Goal: Transaction & Acquisition: Purchase product/service

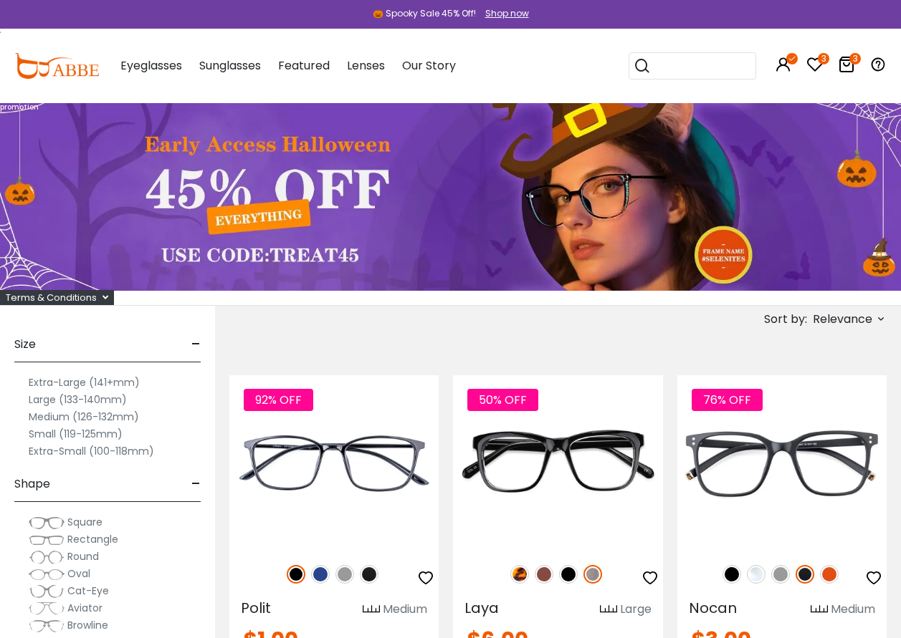
click at [104, 297] on icon at bounding box center [105, 297] width 6 height 9
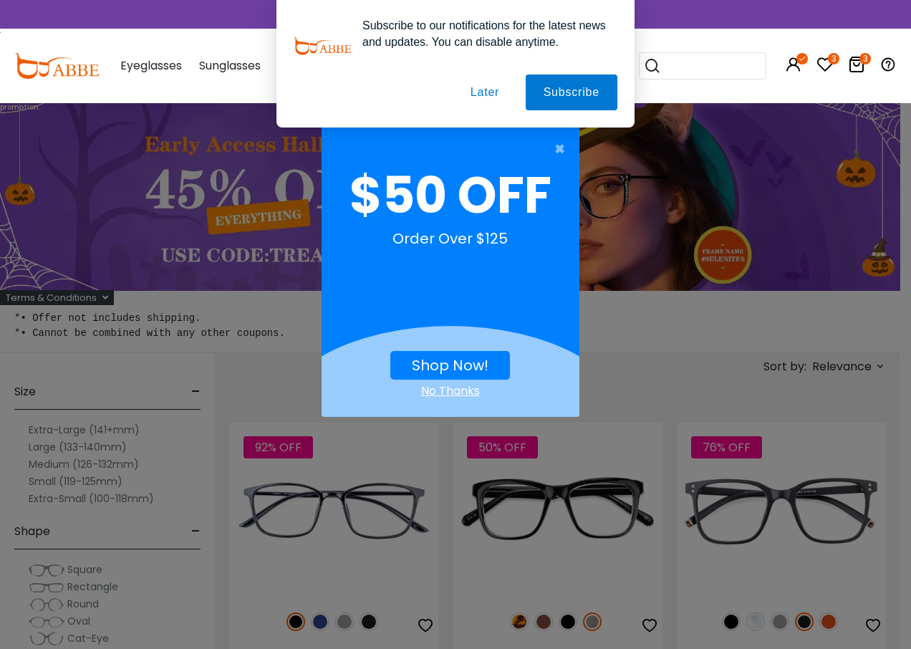
click at [481, 89] on button "Later" at bounding box center [485, 93] width 64 height 36
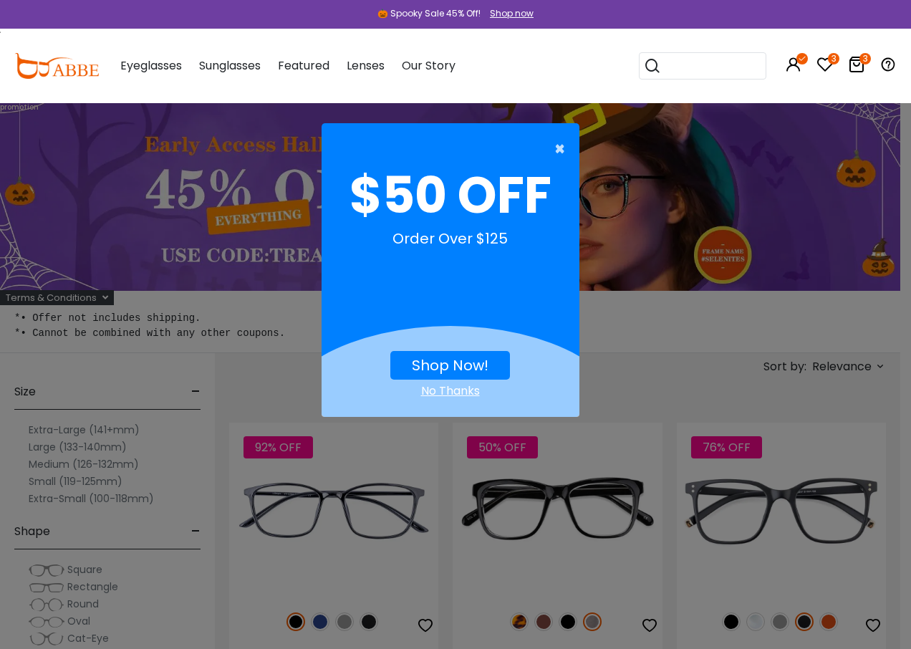
click at [557, 144] on span "×" at bounding box center [564, 149] width 18 height 29
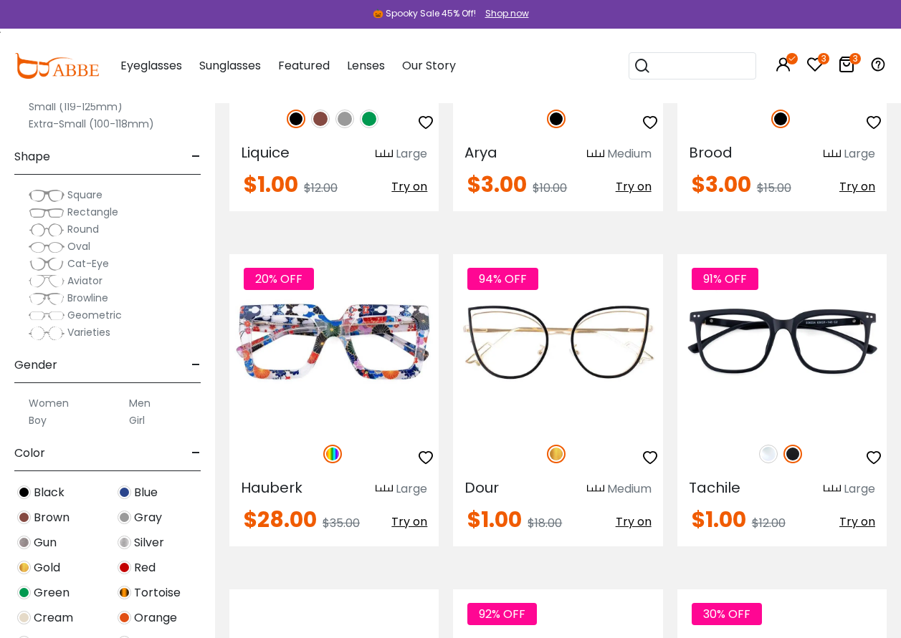
scroll to position [3224, 0]
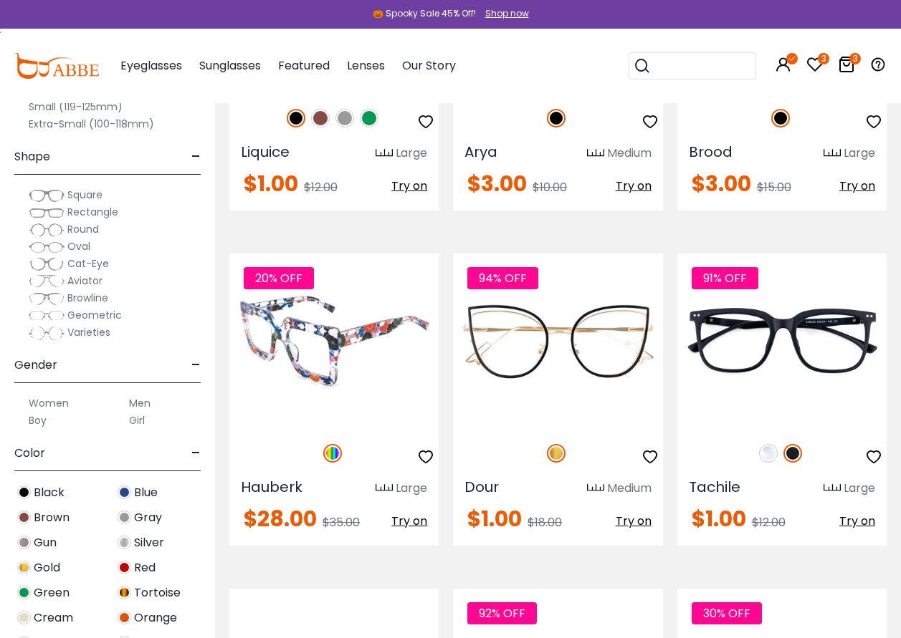
click at [399, 513] on span "Try on" at bounding box center [409, 521] width 36 height 16
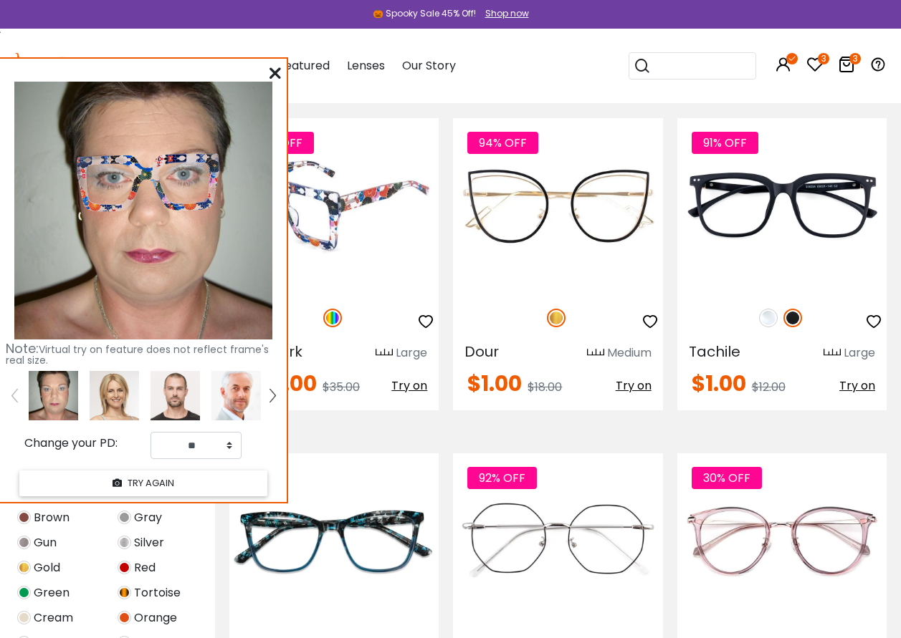
scroll to position [3511, 0]
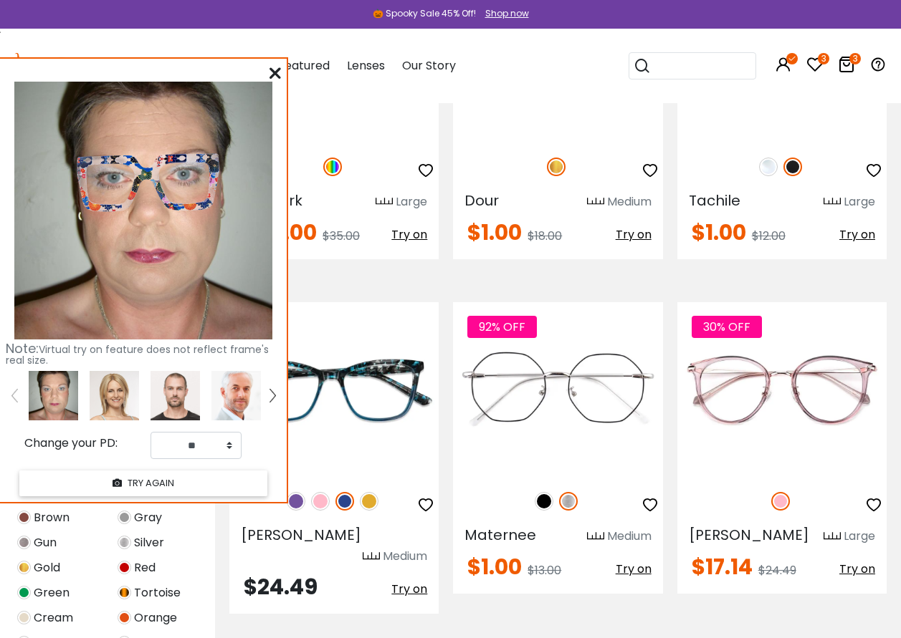
click at [277, 70] on icon at bounding box center [274, 72] width 11 height 11
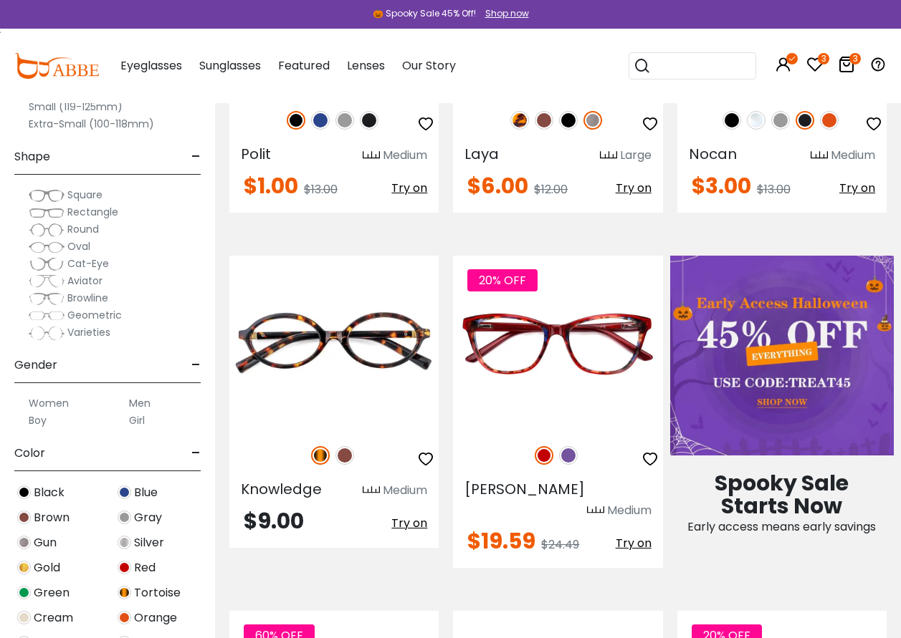
scroll to position [72, 0]
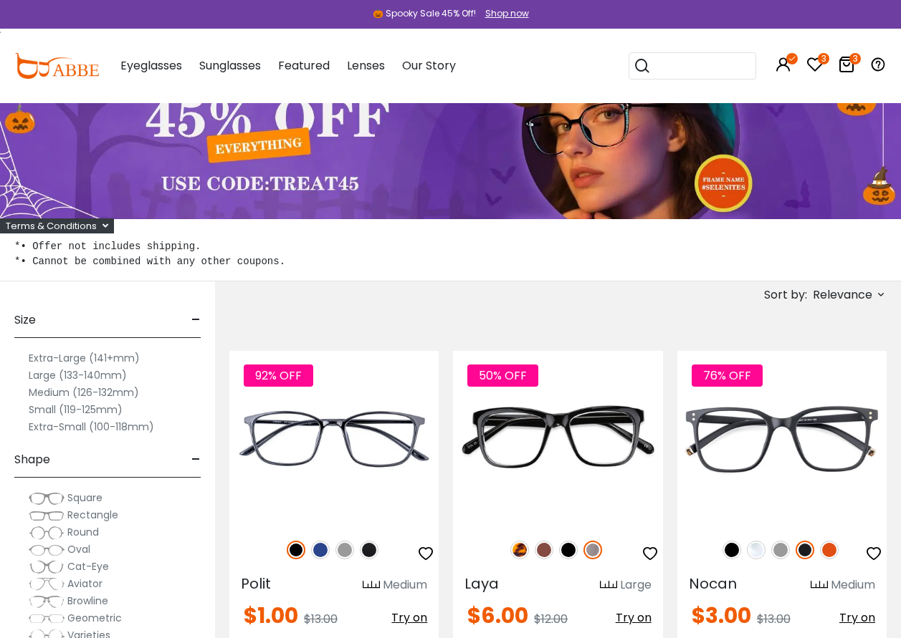
click at [876, 297] on icon at bounding box center [880, 294] width 11 height 11
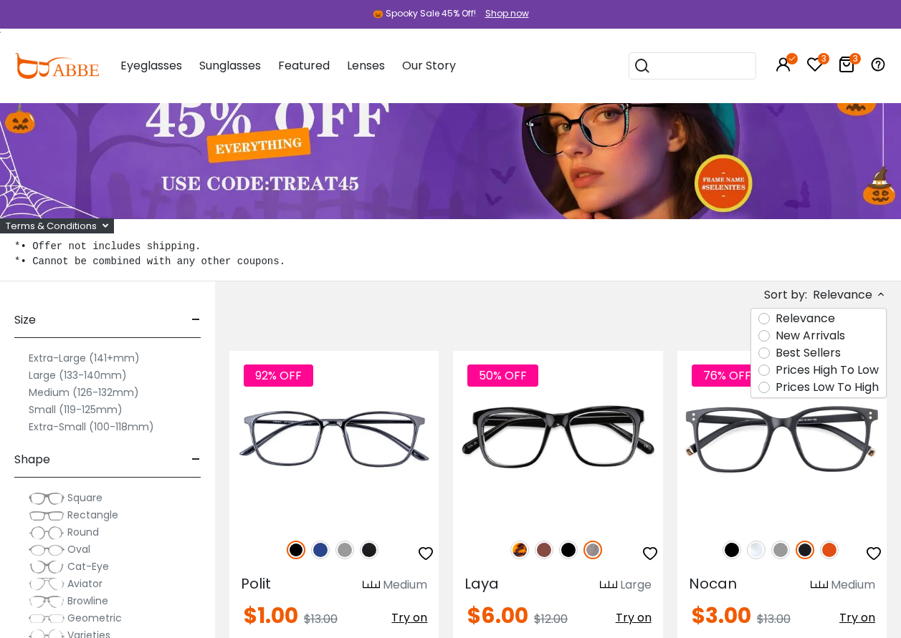
click at [816, 390] on label "Prices Low To High" at bounding box center [826, 387] width 103 height 17
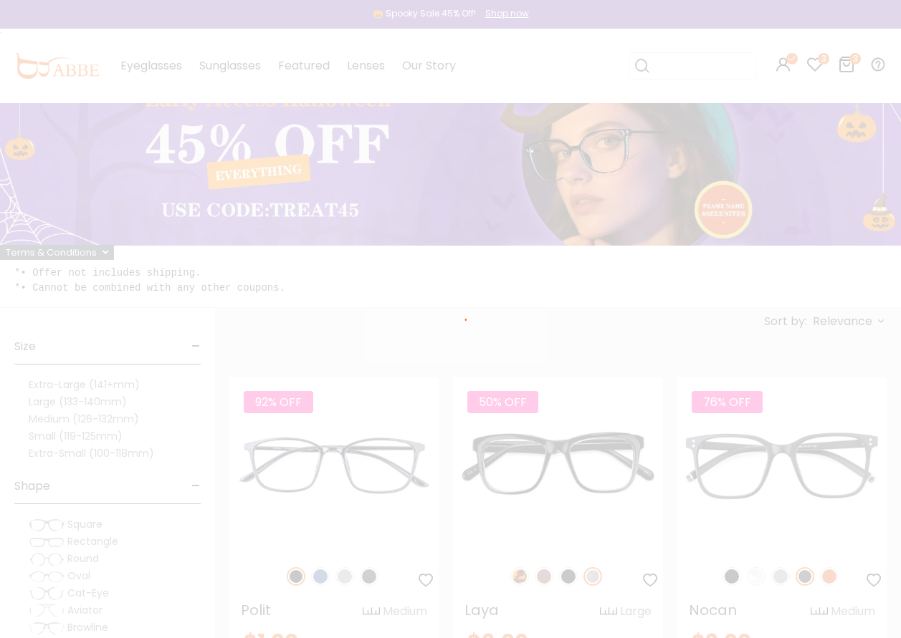
scroll to position [26, 0]
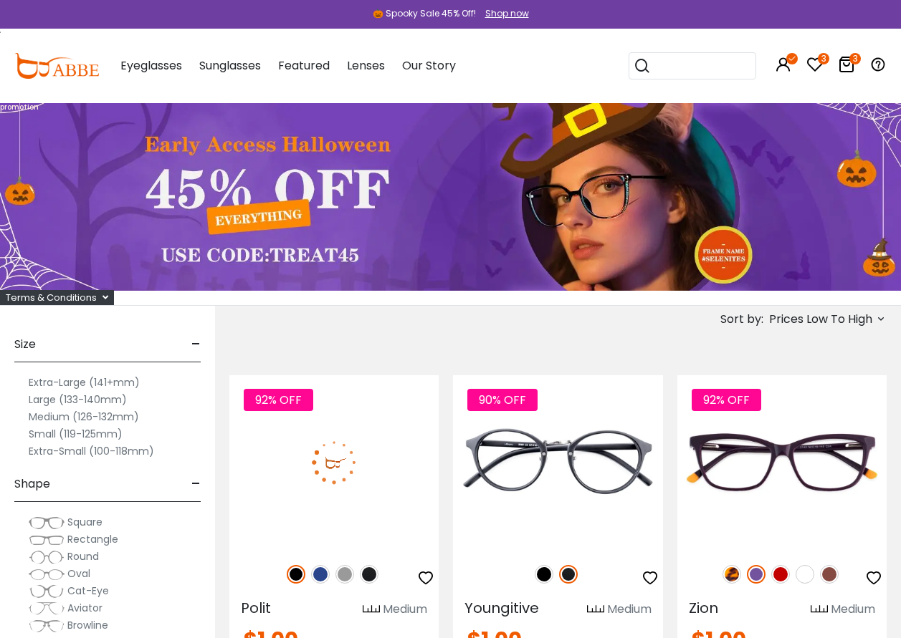
scroll to position [287, 0]
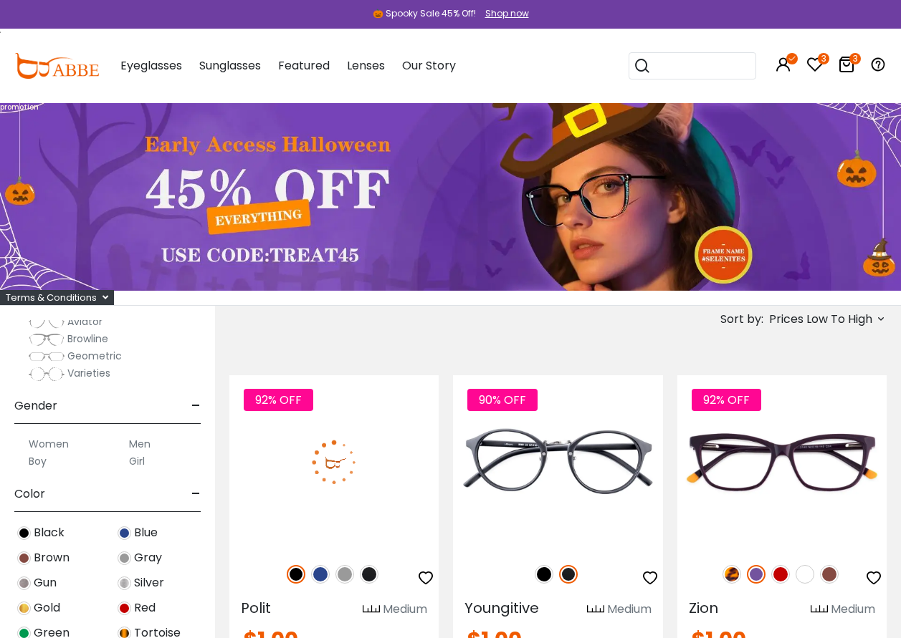
click at [34, 443] on label "Women" at bounding box center [49, 444] width 40 height 17
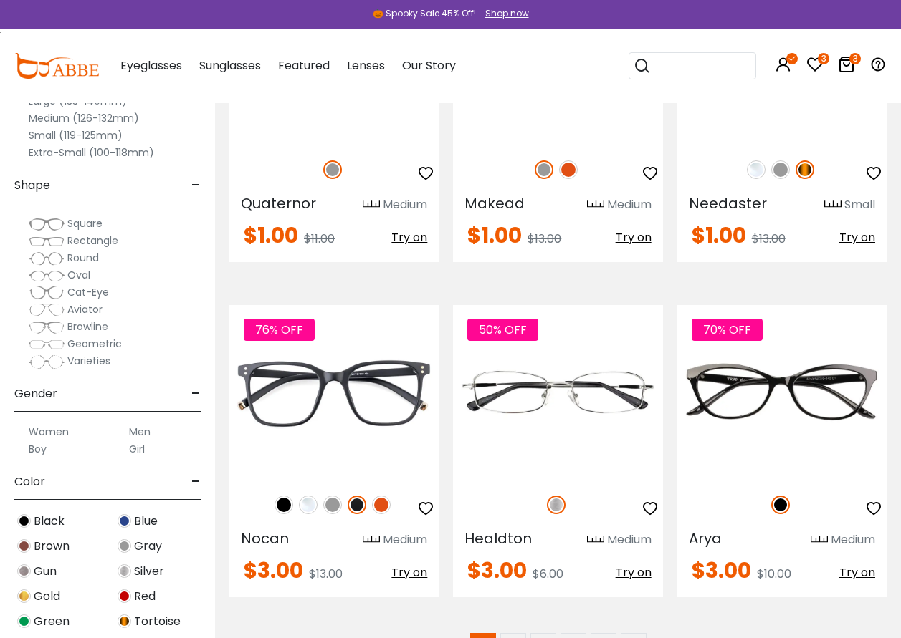
scroll to position [6592, 0]
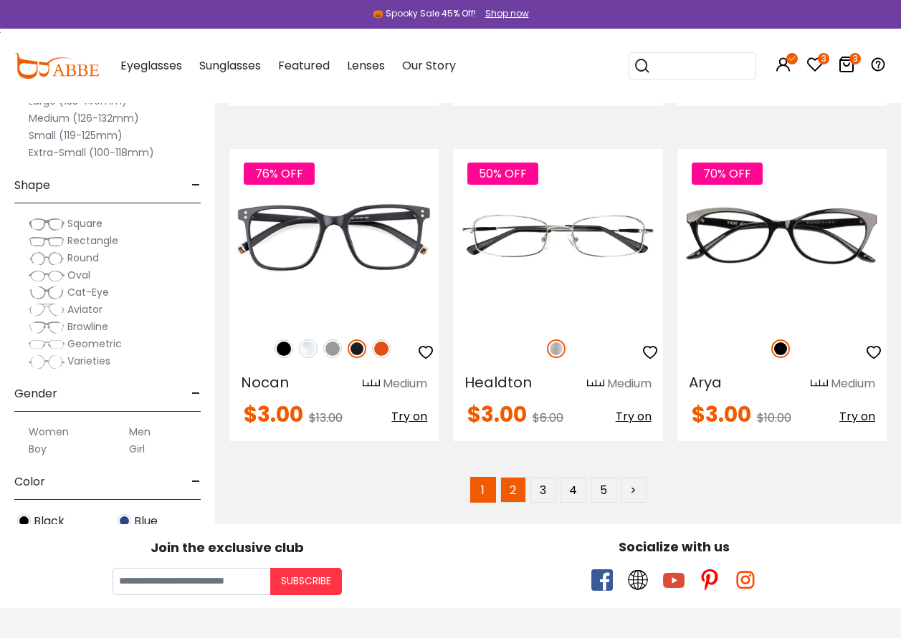
click at [517, 496] on link "2" at bounding box center [513, 490] width 26 height 26
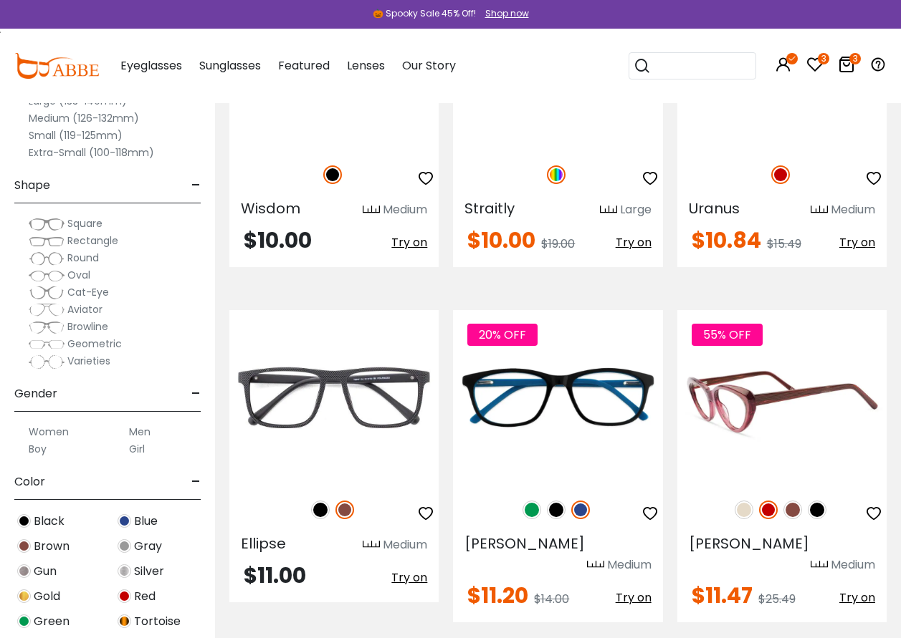
scroll to position [3797, 0]
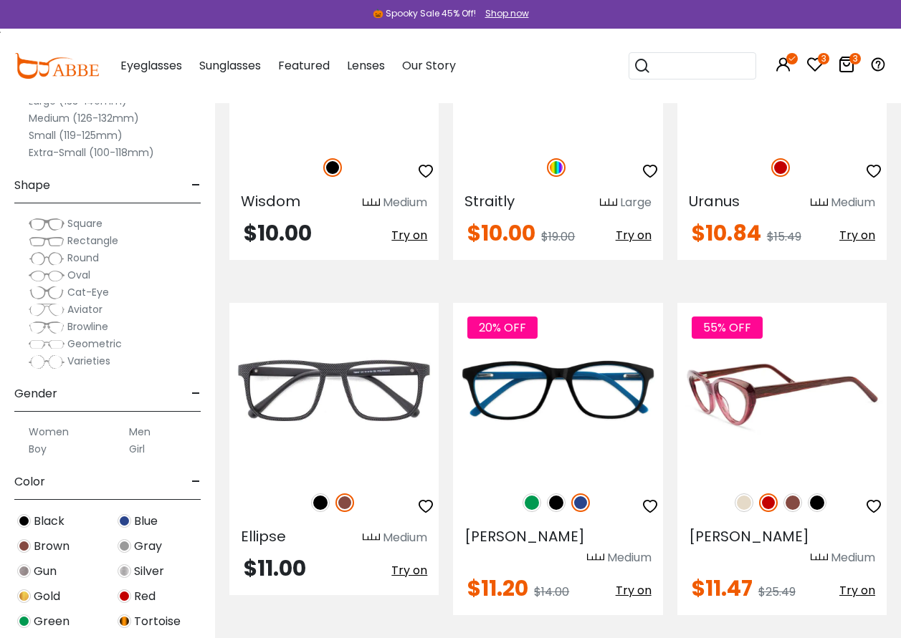
click at [865, 583] on span "Try on" at bounding box center [857, 591] width 36 height 16
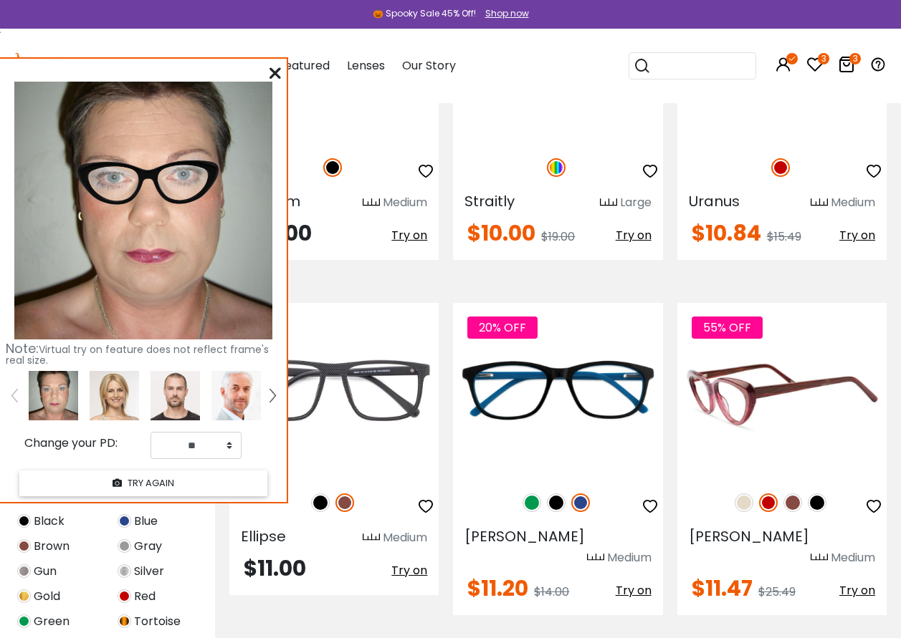
click at [790, 494] on img at bounding box center [792, 503] width 19 height 19
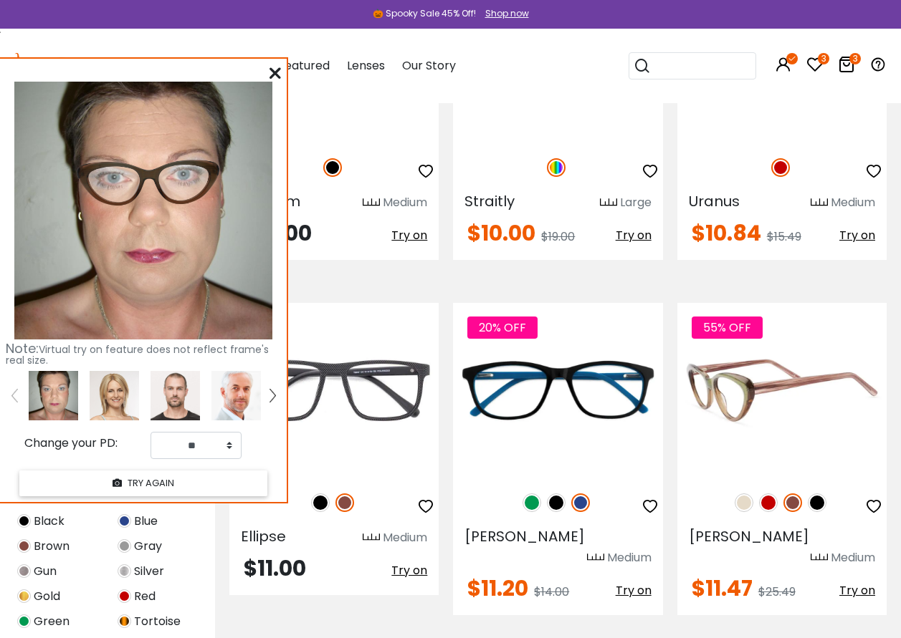
click at [774, 494] on img at bounding box center [768, 503] width 19 height 19
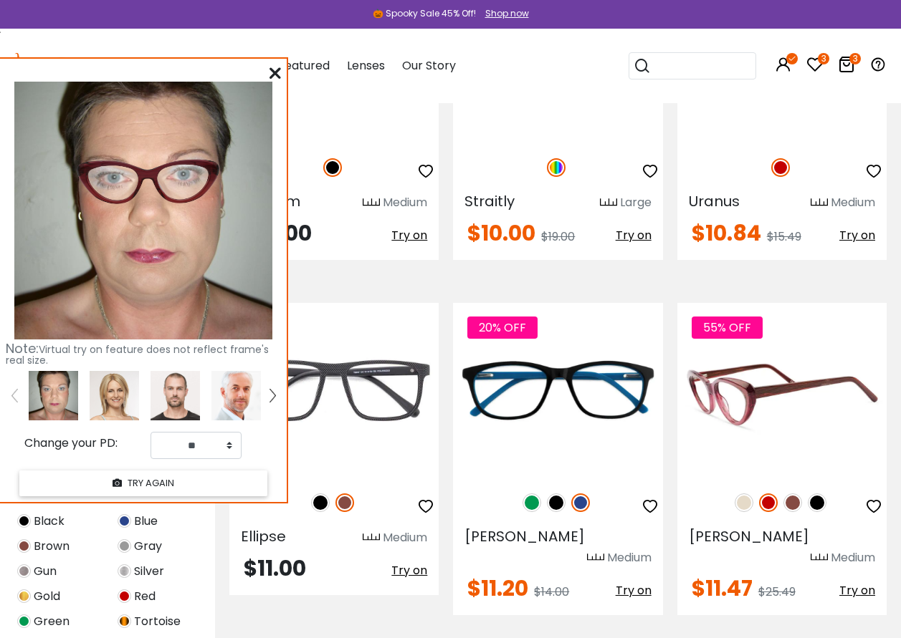
click at [853, 583] on span "Try on" at bounding box center [857, 591] width 36 height 16
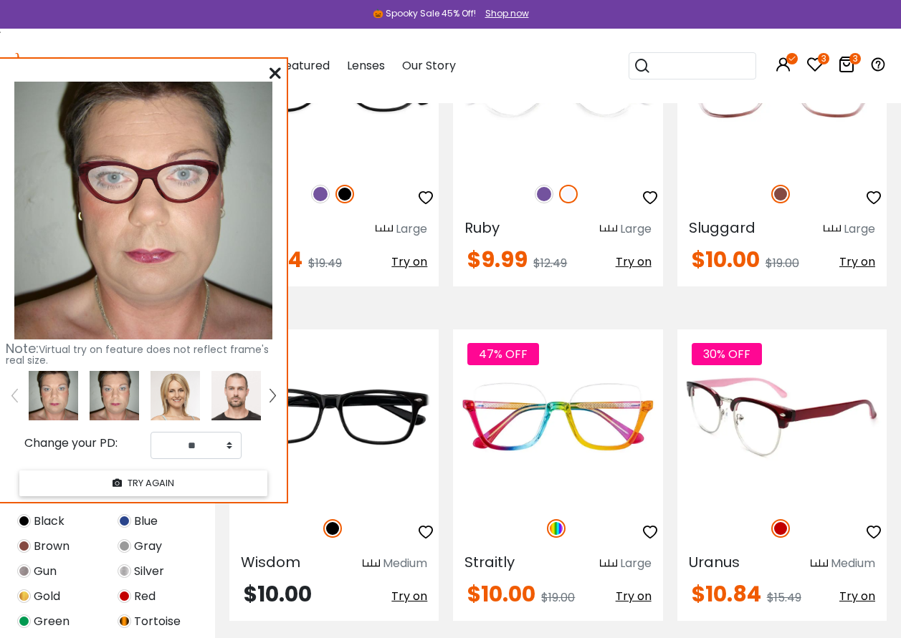
scroll to position [3296, 0]
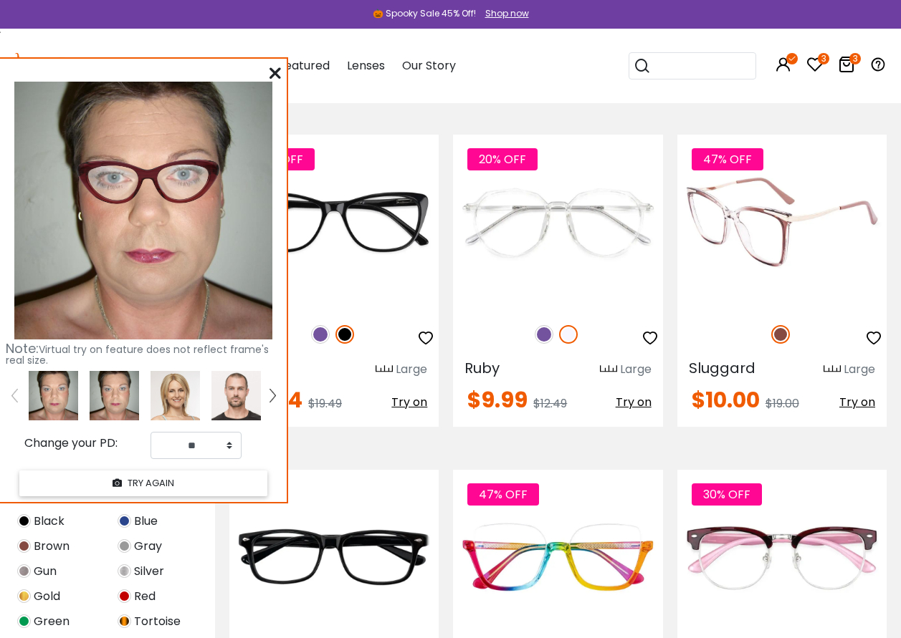
click at [861, 394] on span "Try on" at bounding box center [857, 402] width 36 height 16
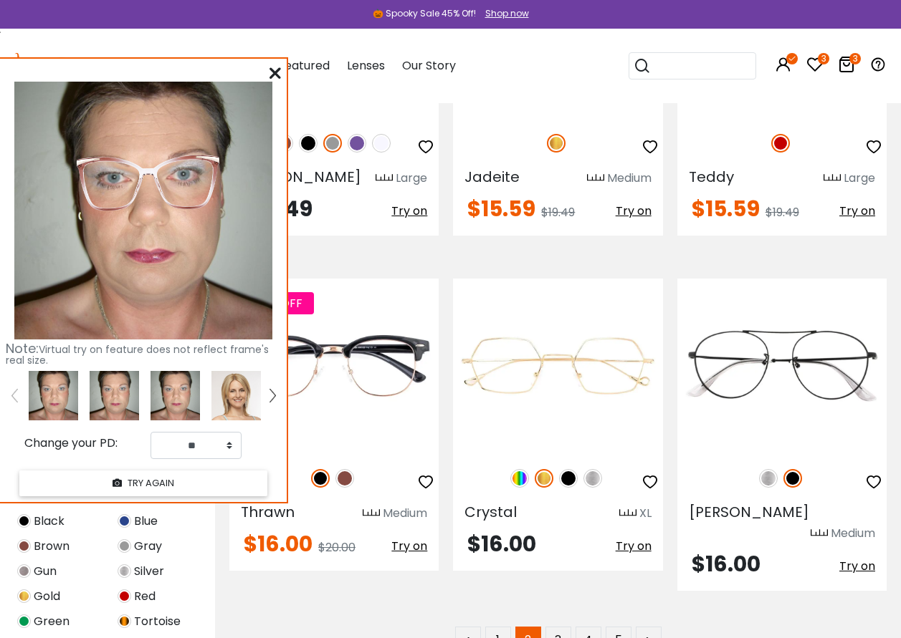
scroll to position [6735, 0]
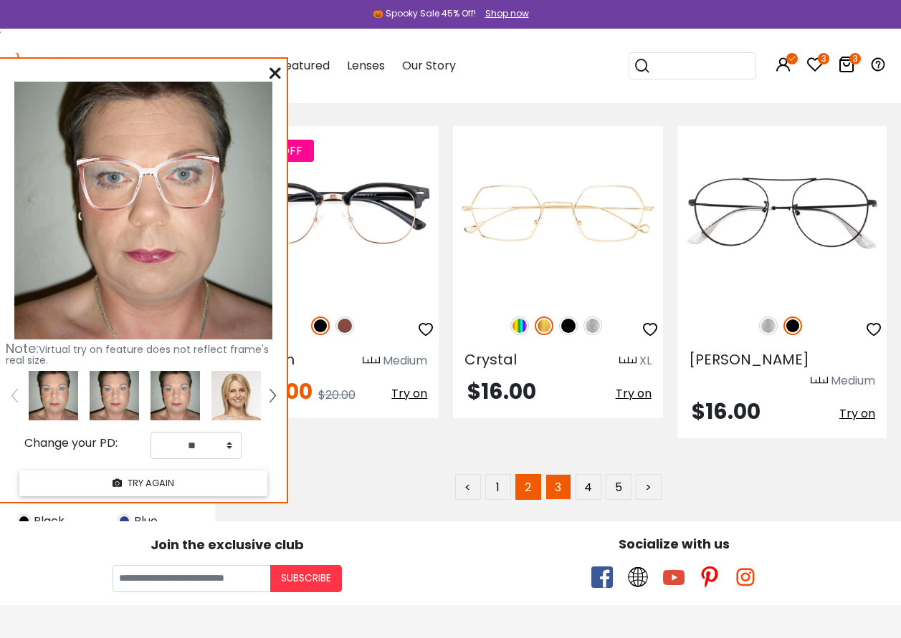
click at [559, 474] on link "3" at bounding box center [558, 487] width 26 height 26
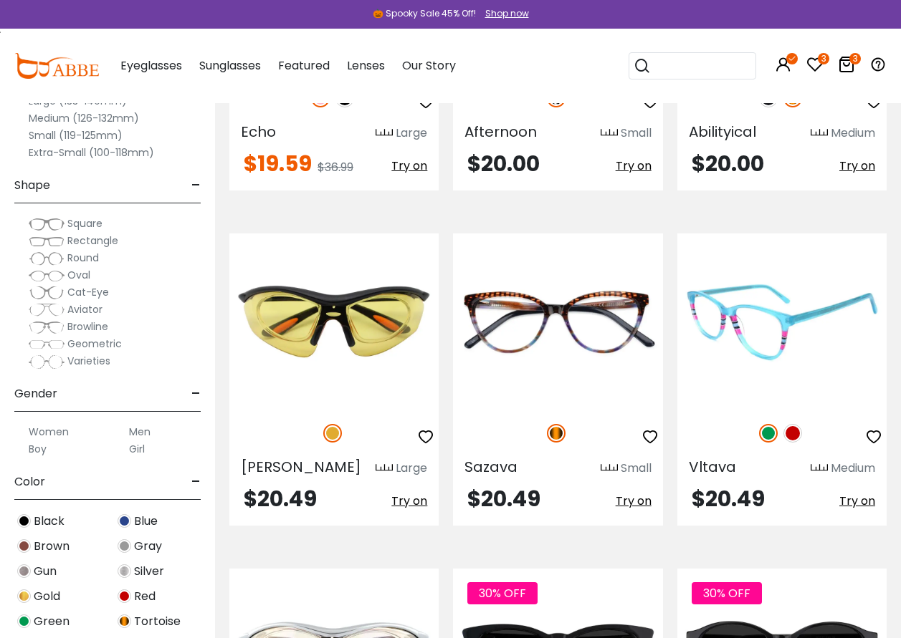
scroll to position [4227, 0]
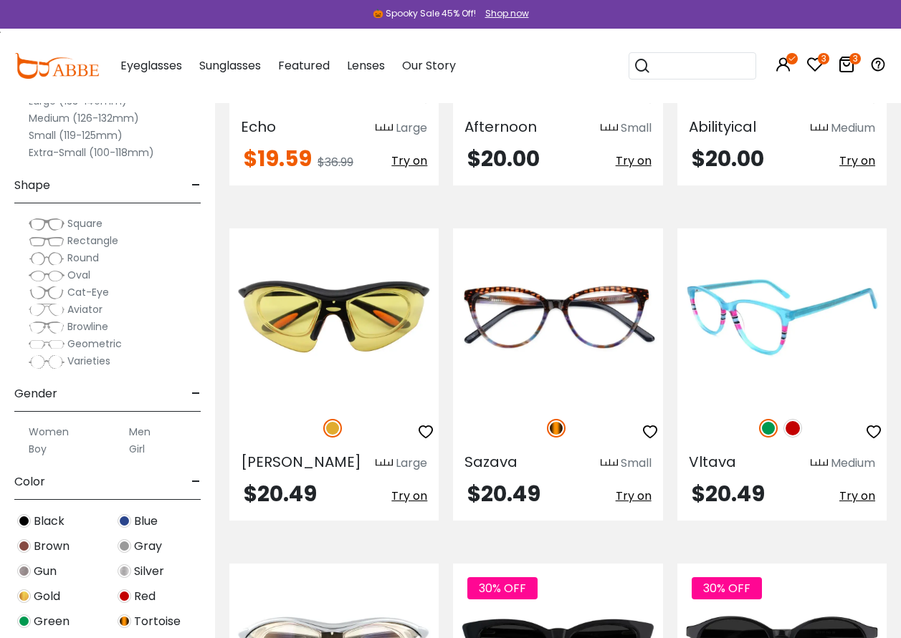
click at [853, 488] on span "Try on" at bounding box center [857, 496] width 36 height 16
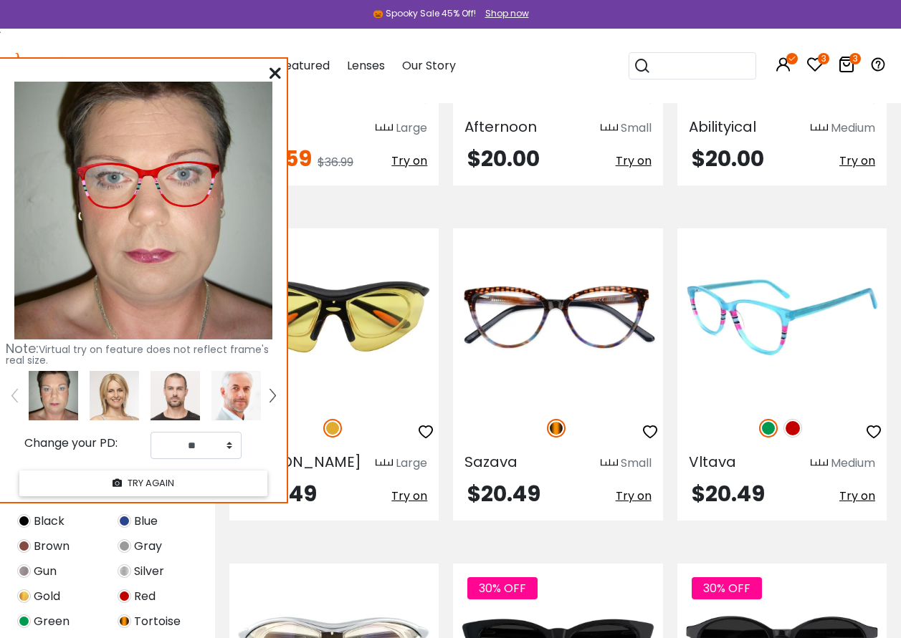
click at [790, 419] on img at bounding box center [792, 428] width 19 height 19
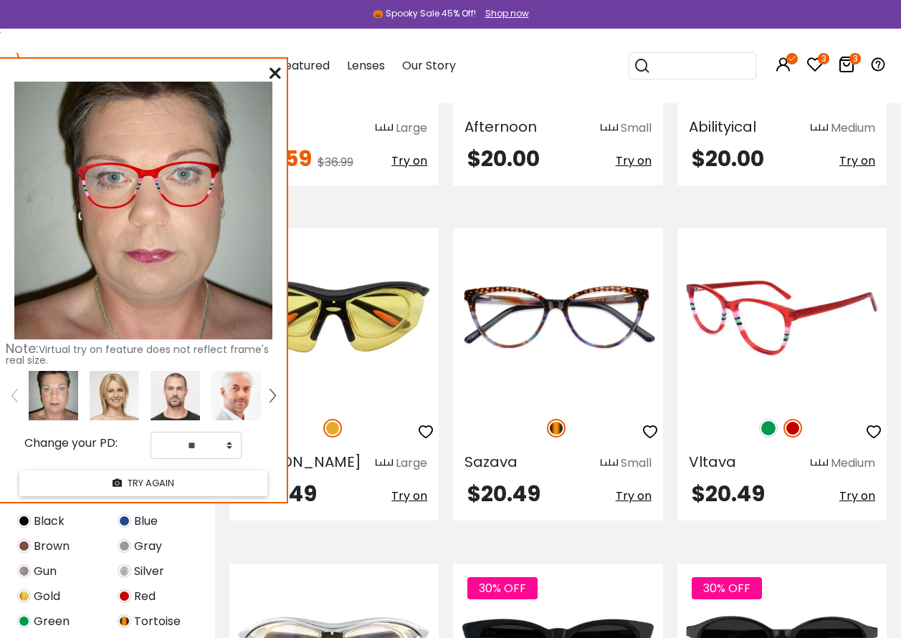
click at [770, 419] on img at bounding box center [768, 428] width 19 height 19
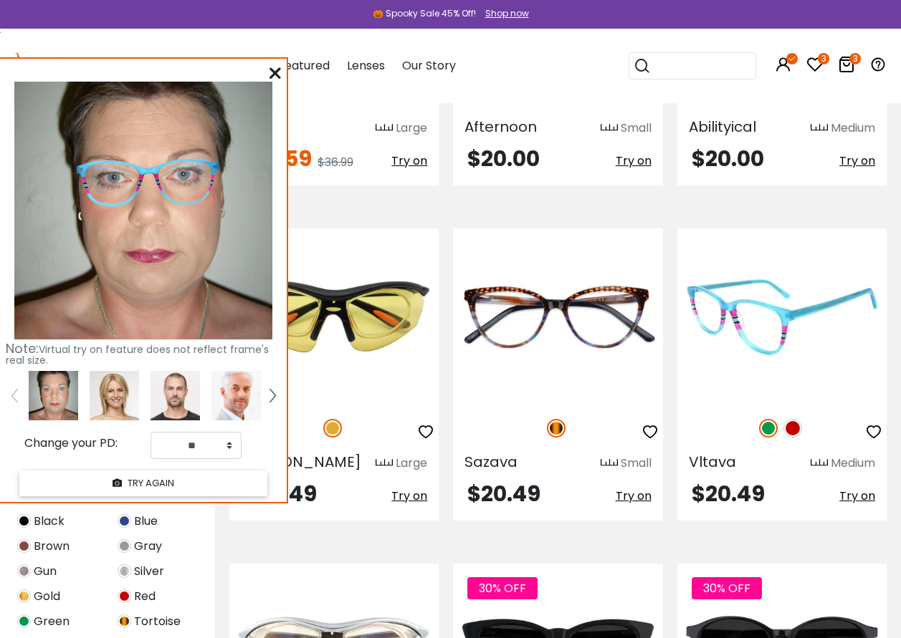
click at [848, 488] on span "Try on" at bounding box center [857, 496] width 36 height 16
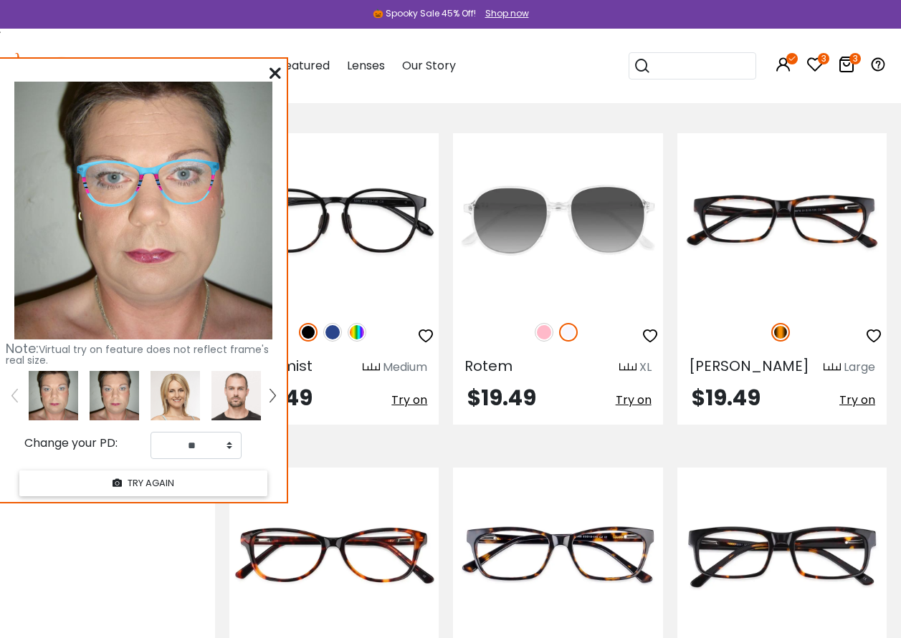
scroll to position [0, 0]
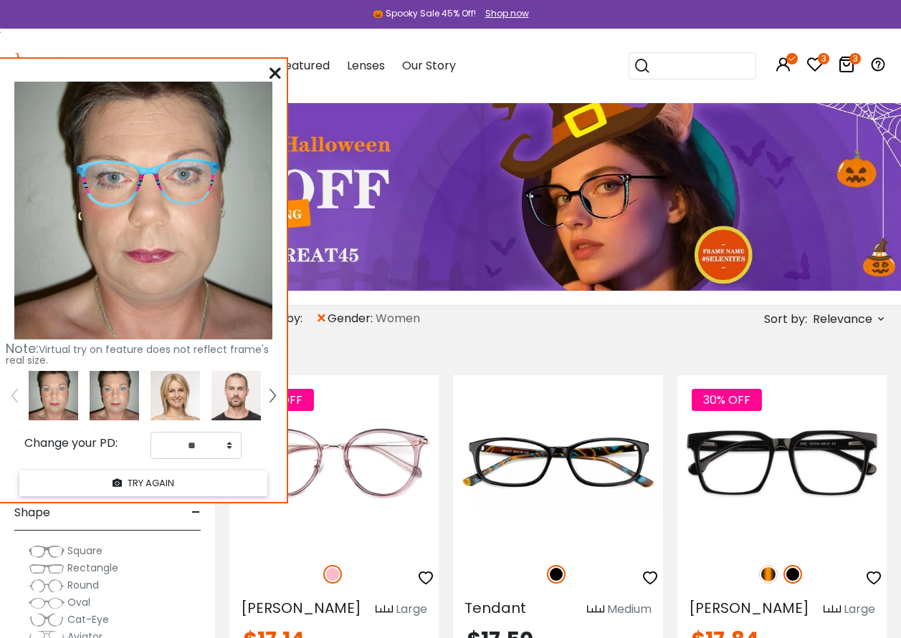
click at [270, 69] on icon at bounding box center [274, 72] width 11 height 11
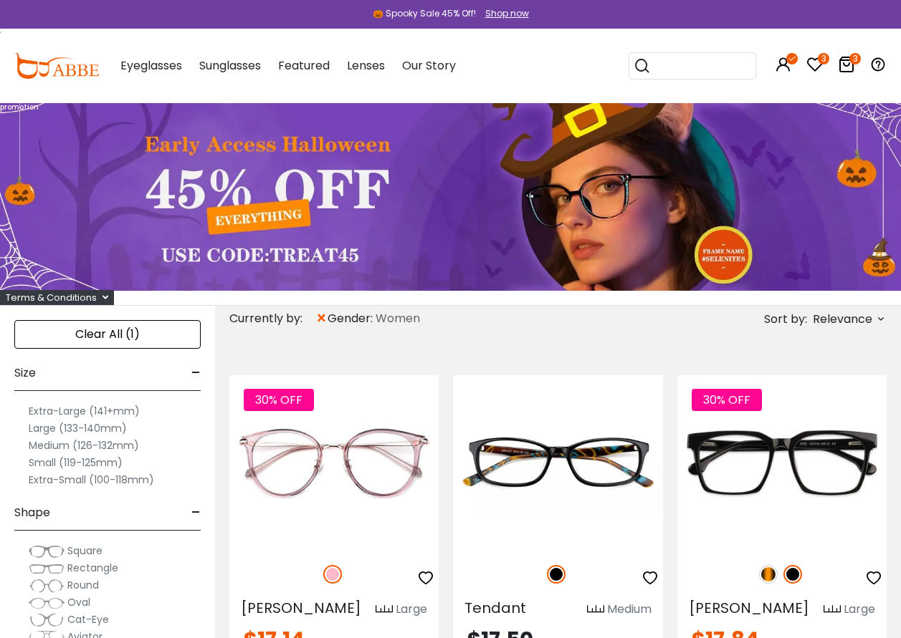
click at [876, 319] on icon at bounding box center [880, 318] width 11 height 11
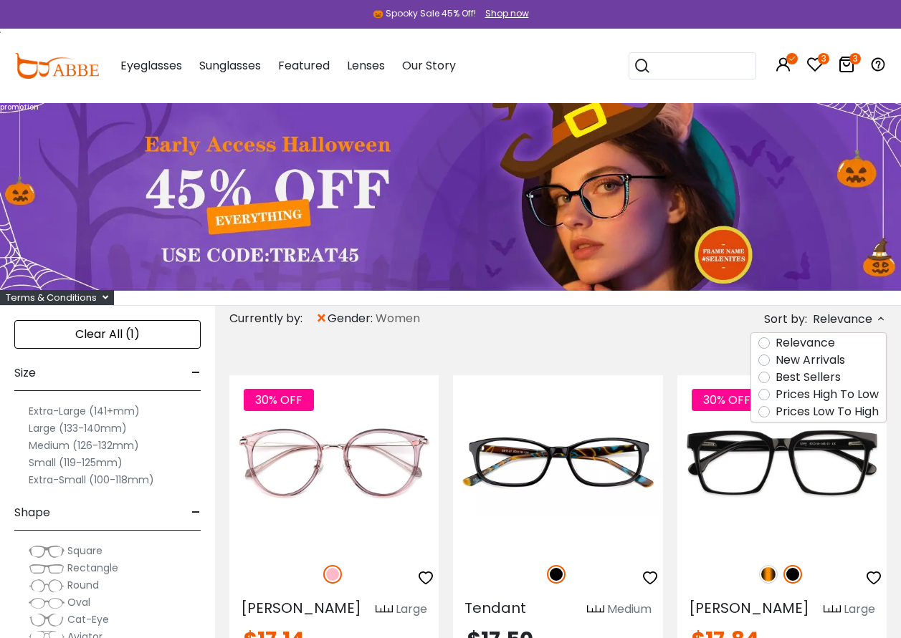
click at [775, 414] on label "Prices Low To High" at bounding box center [826, 411] width 103 height 17
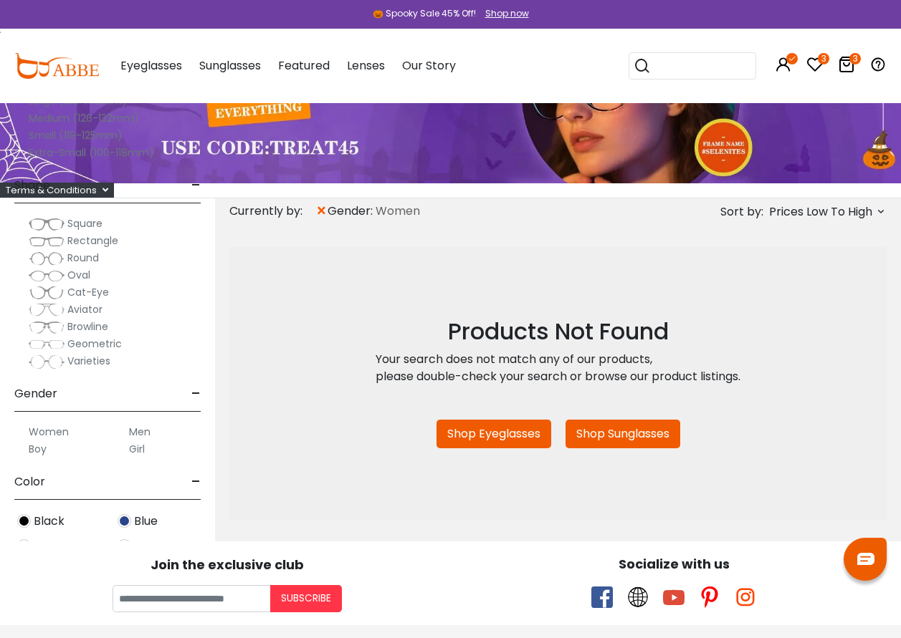
scroll to position [358, 0]
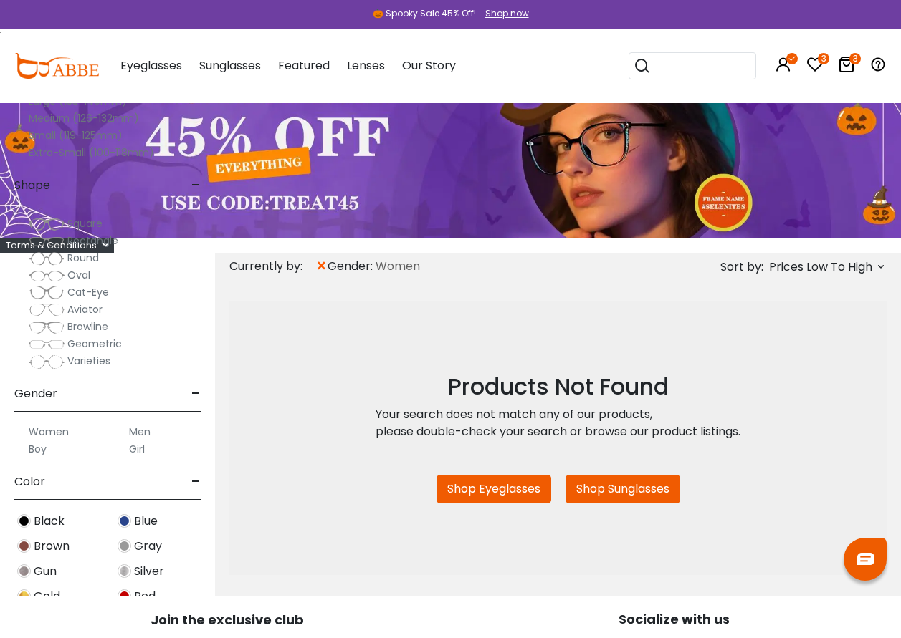
click at [125, 522] on img at bounding box center [125, 521] width 14 height 14
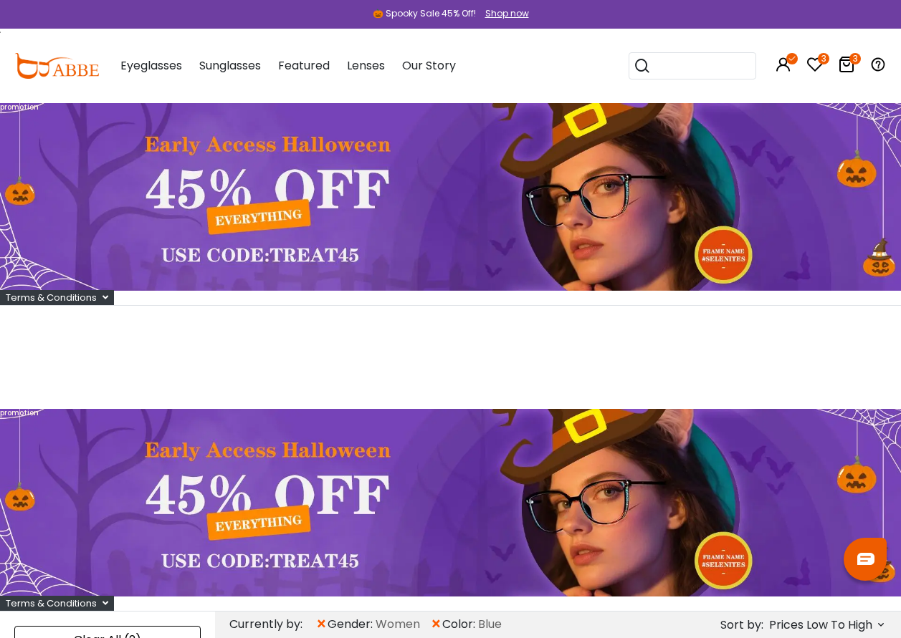
click at [62, 208] on img at bounding box center [450, 197] width 901 height 188
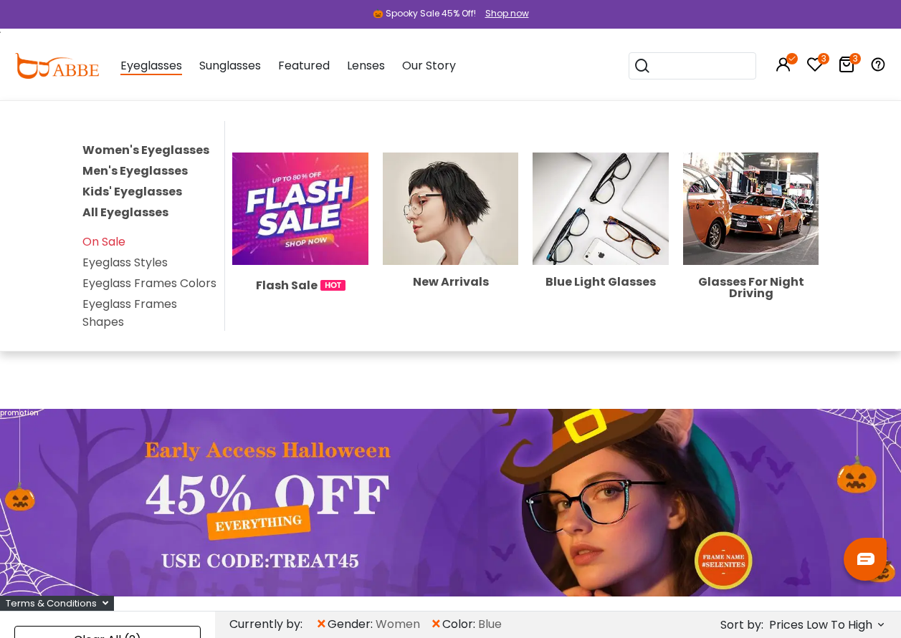
click at [144, 152] on link "Women's Eyeglasses" at bounding box center [145, 150] width 127 height 16
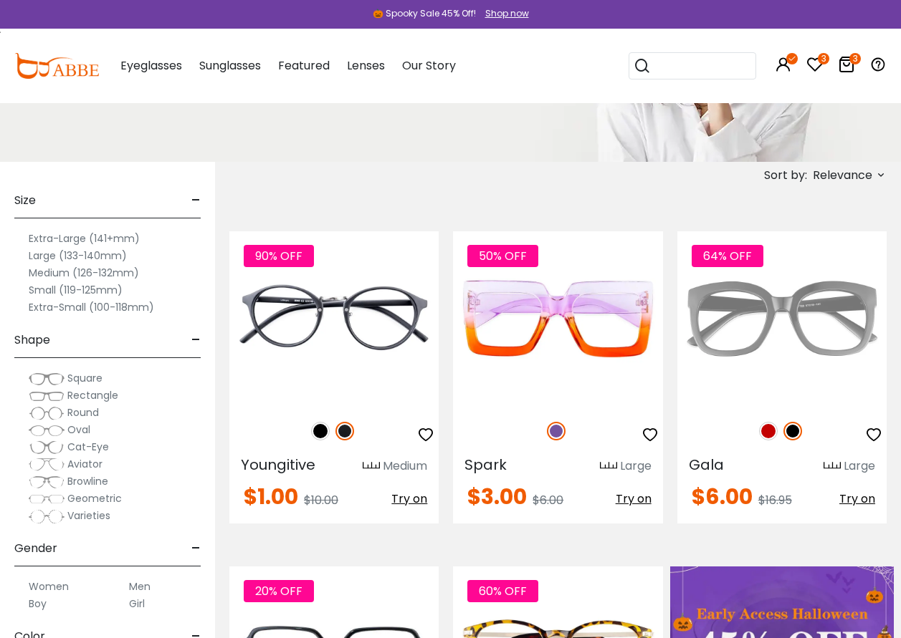
scroll to position [287, 0]
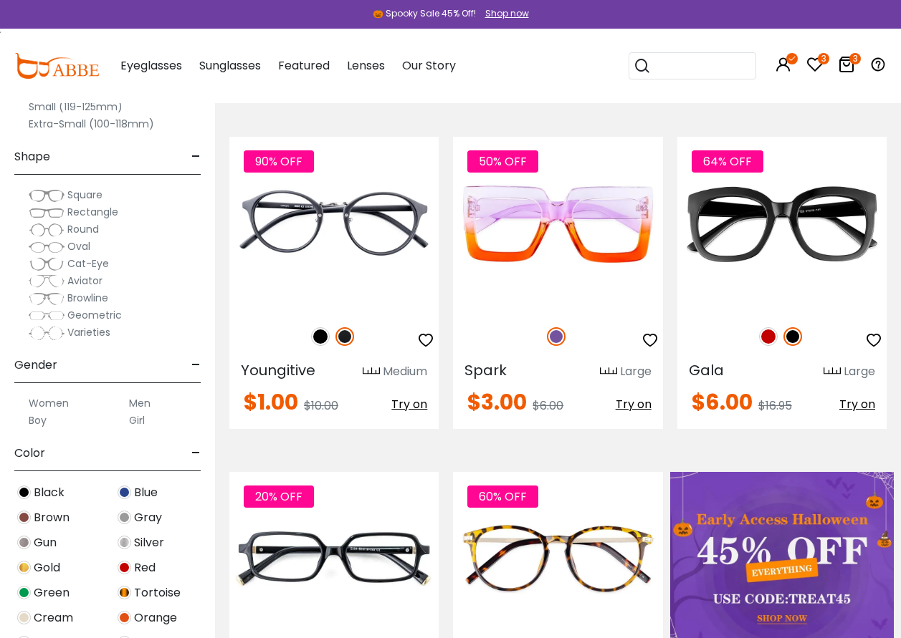
click at [125, 490] on img at bounding box center [125, 493] width 14 height 14
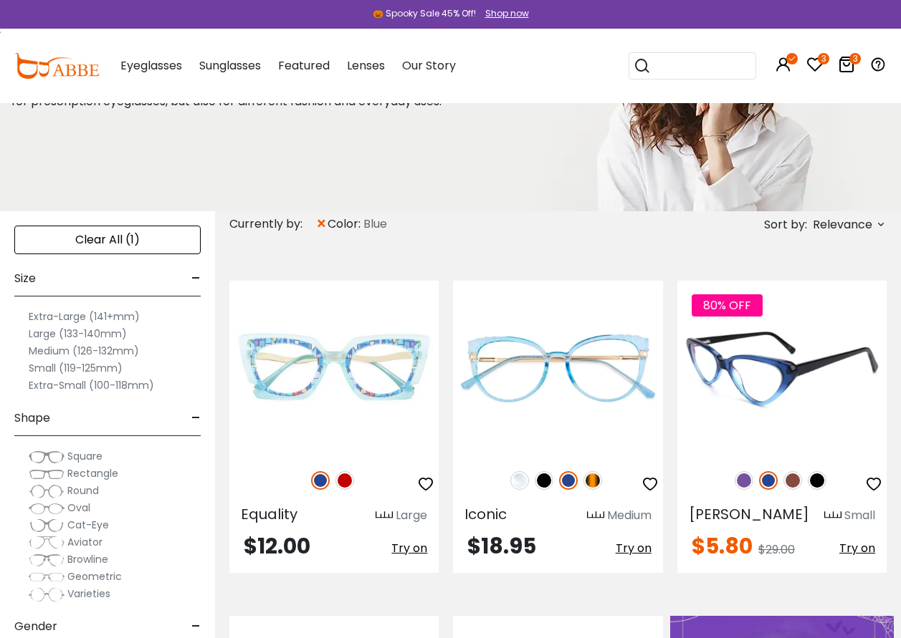
scroll to position [143, 0]
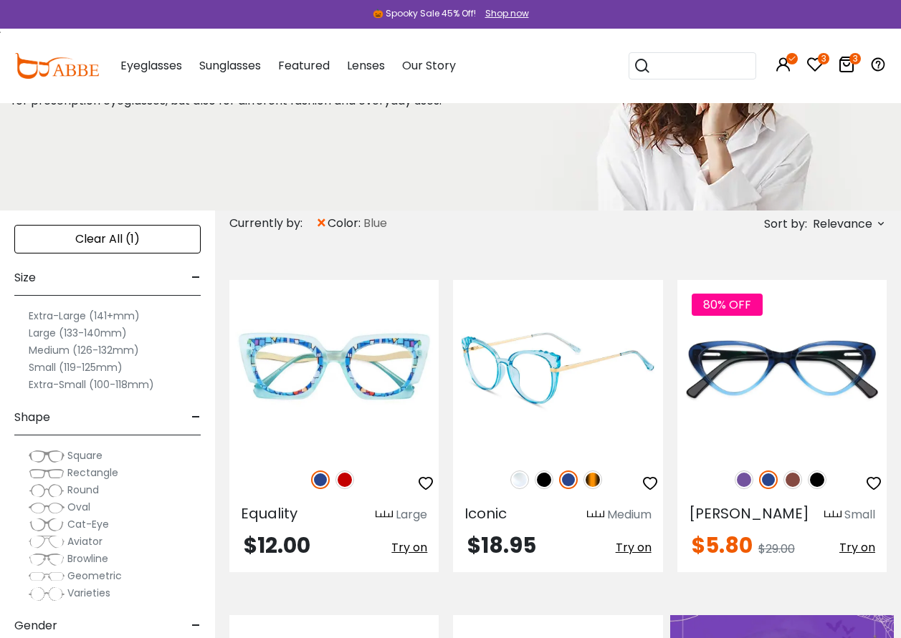
click at [633, 550] on span "Try on" at bounding box center [633, 548] width 36 height 16
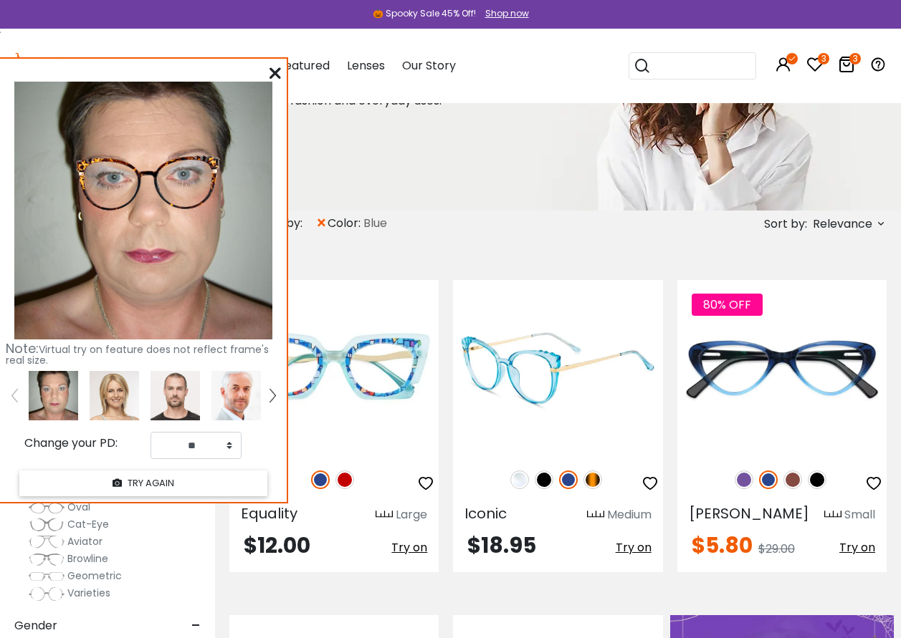
click at [547, 482] on img at bounding box center [544, 480] width 19 height 19
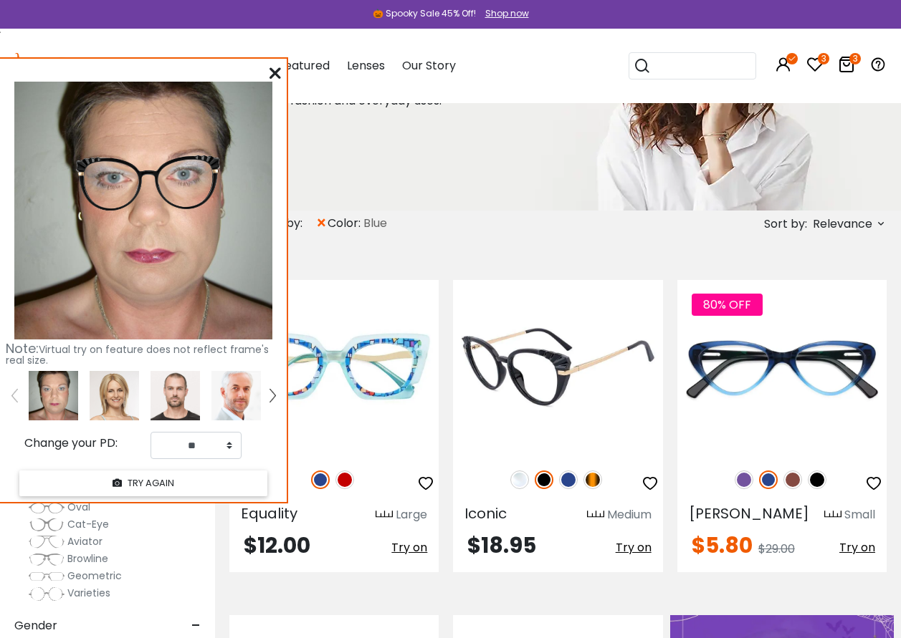
click at [565, 481] on img at bounding box center [568, 480] width 19 height 19
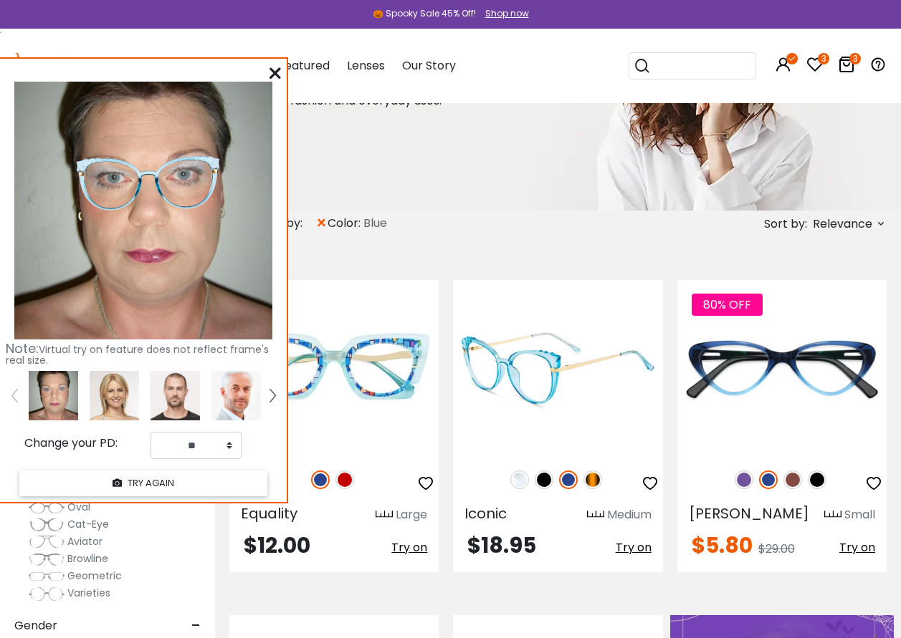
click at [631, 546] on span "Try on" at bounding box center [633, 548] width 36 height 16
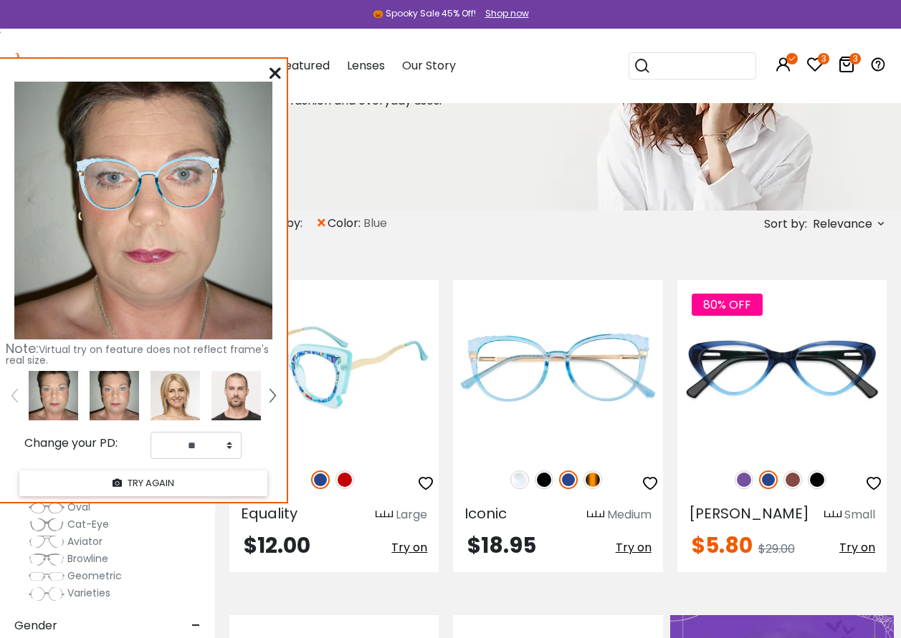
click at [409, 545] on span "Try on" at bounding box center [409, 548] width 36 height 16
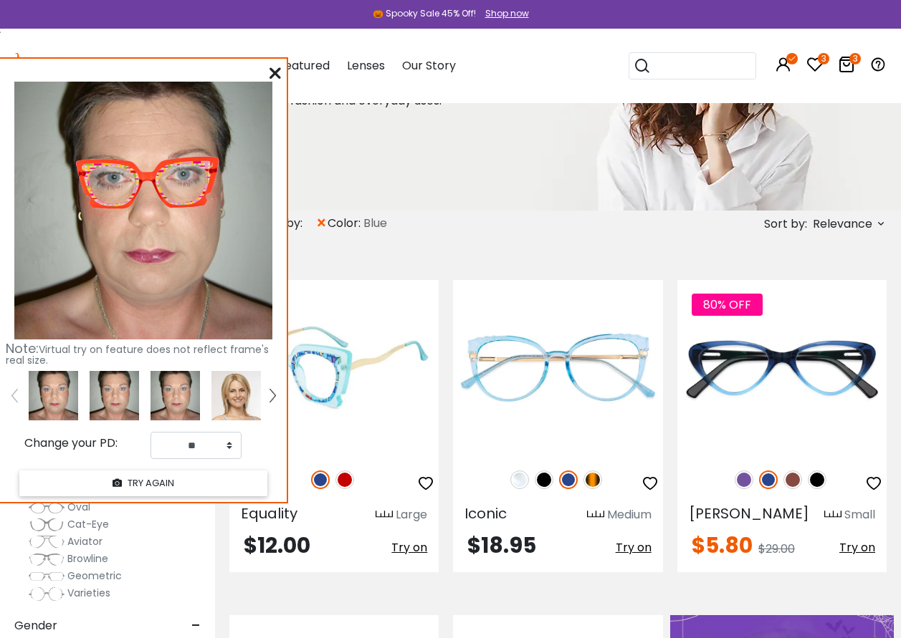
click at [343, 481] on img at bounding box center [344, 480] width 19 height 19
click at [328, 479] on img at bounding box center [320, 480] width 19 height 19
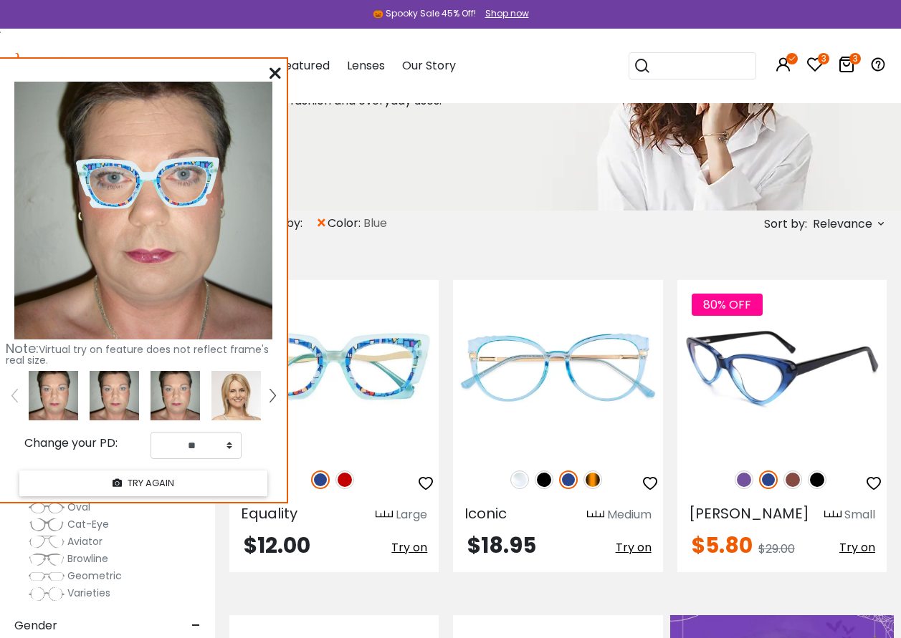
click at [864, 547] on span "Try on" at bounding box center [857, 548] width 36 height 16
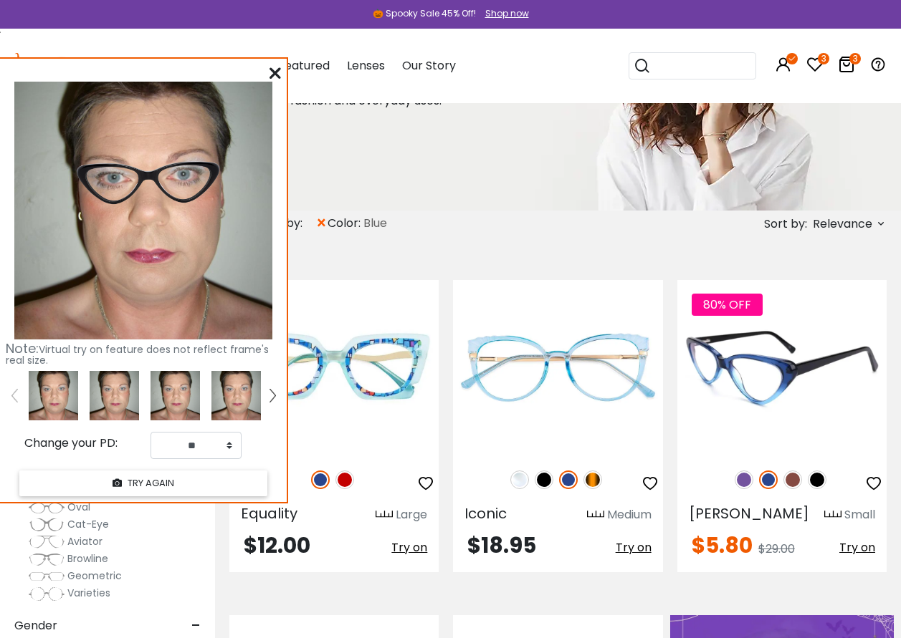
click at [741, 475] on img at bounding box center [743, 480] width 19 height 19
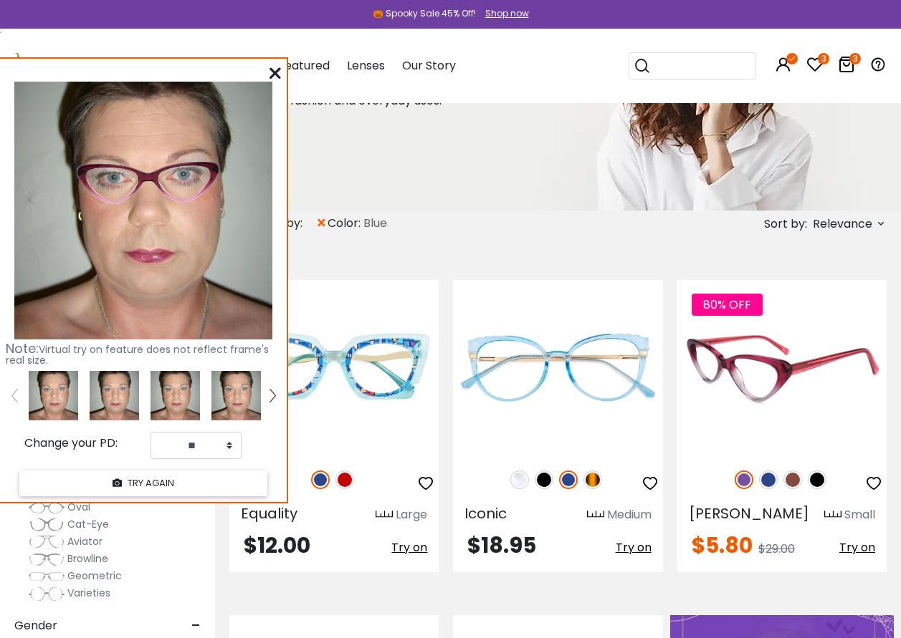
click at [771, 481] on img at bounding box center [768, 480] width 19 height 19
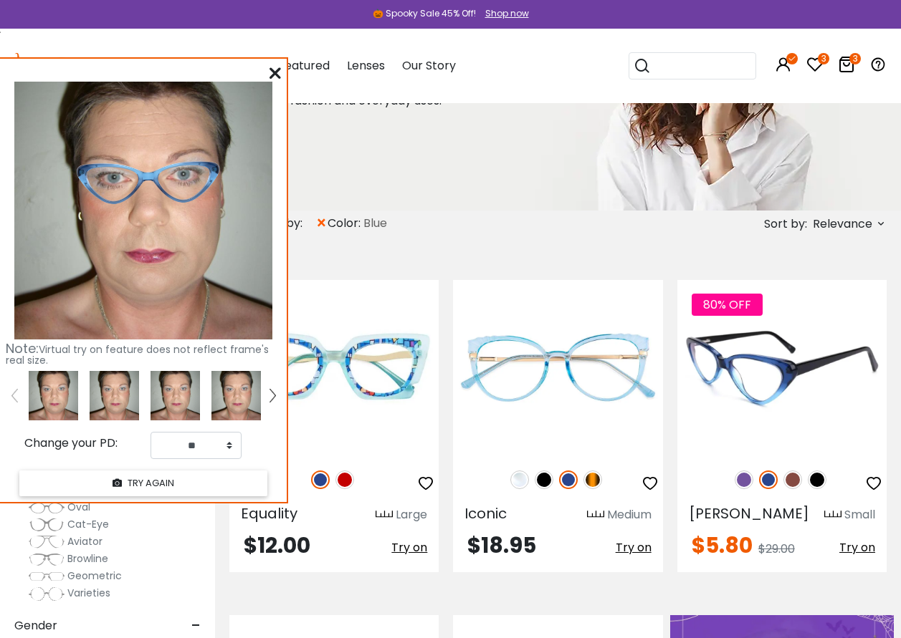
click at [855, 547] on span "Try on" at bounding box center [857, 548] width 36 height 16
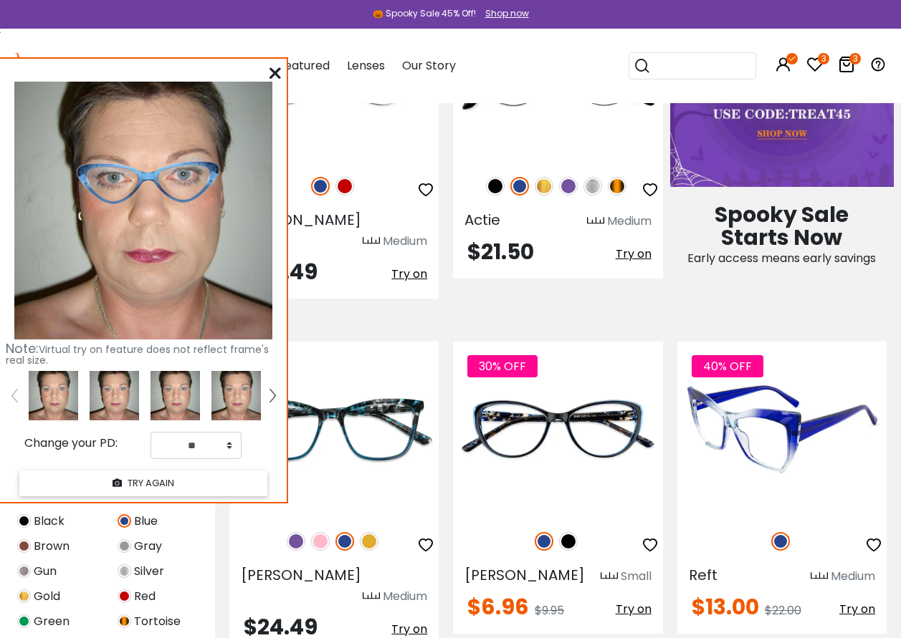
scroll to position [788, 0]
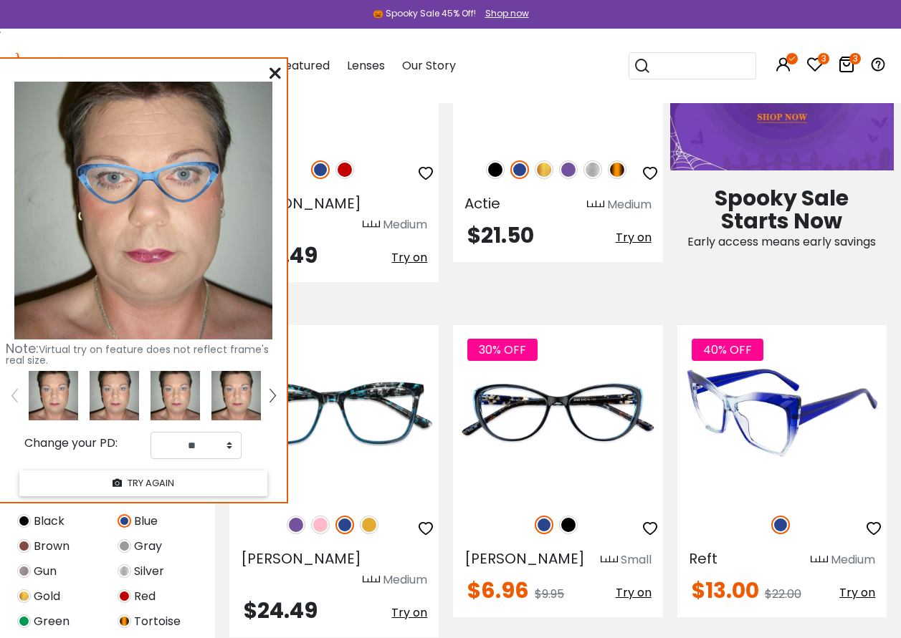
click at [848, 585] on span "Try on" at bounding box center [857, 593] width 36 height 16
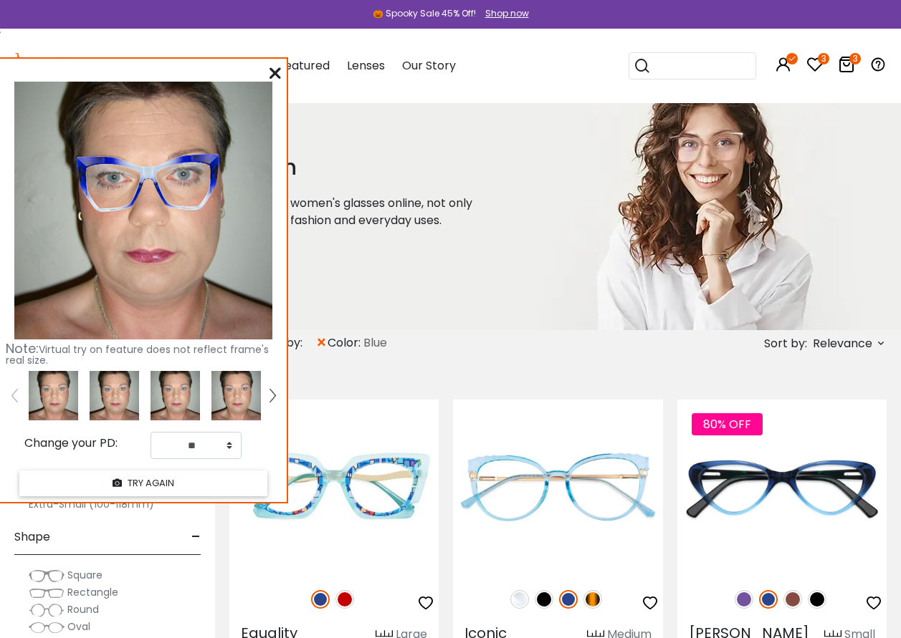
scroll to position [0, 0]
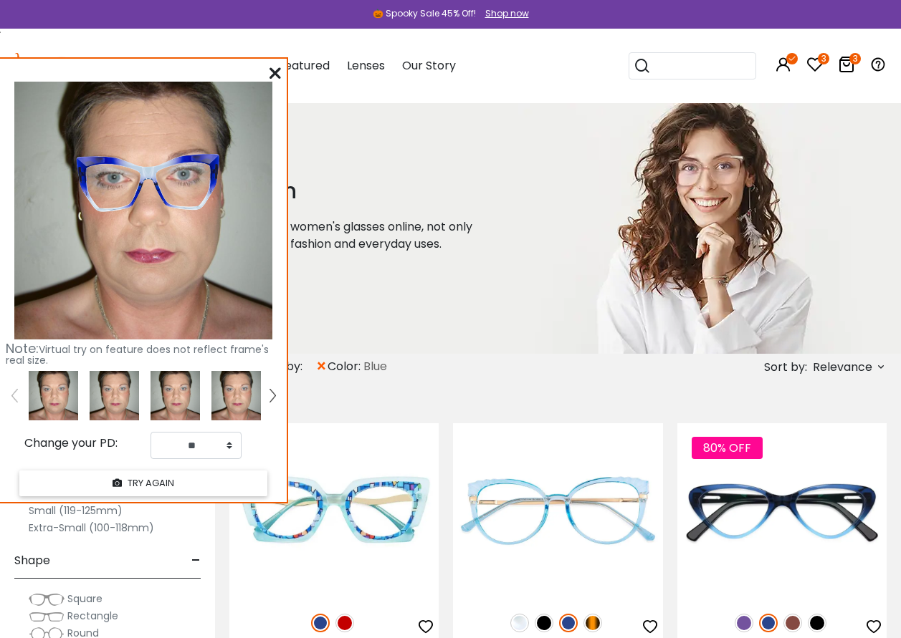
click at [884, 367] on icon at bounding box center [880, 366] width 11 height 11
click at [775, 459] on label "Prices Low To High" at bounding box center [826, 459] width 103 height 17
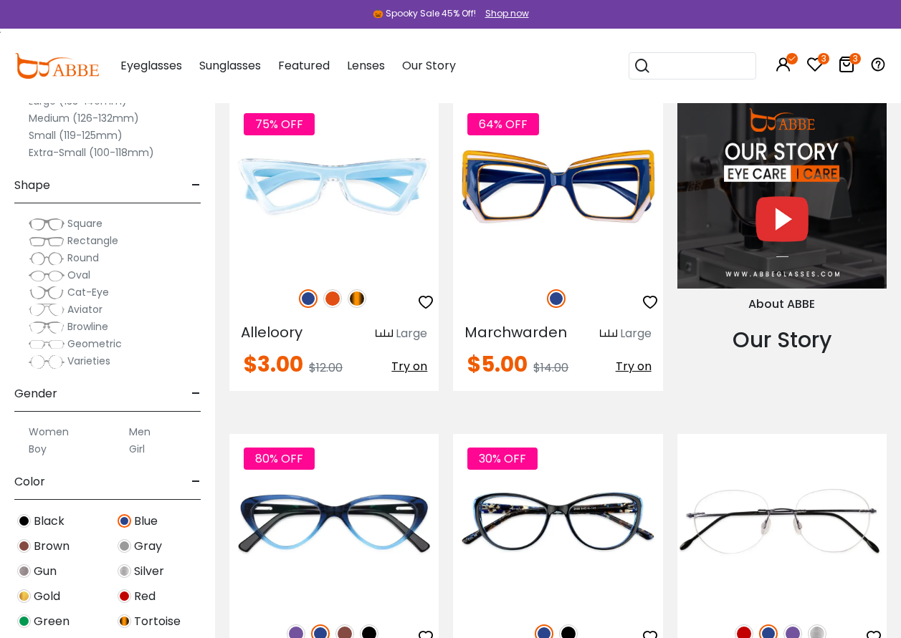
scroll to position [1361, 0]
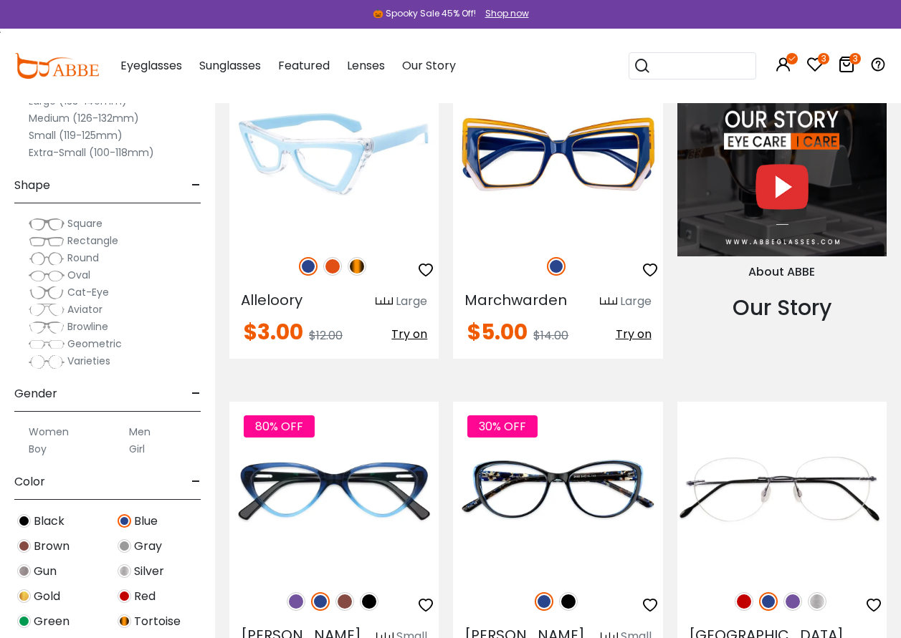
click at [403, 337] on span "Try on" at bounding box center [409, 334] width 36 height 16
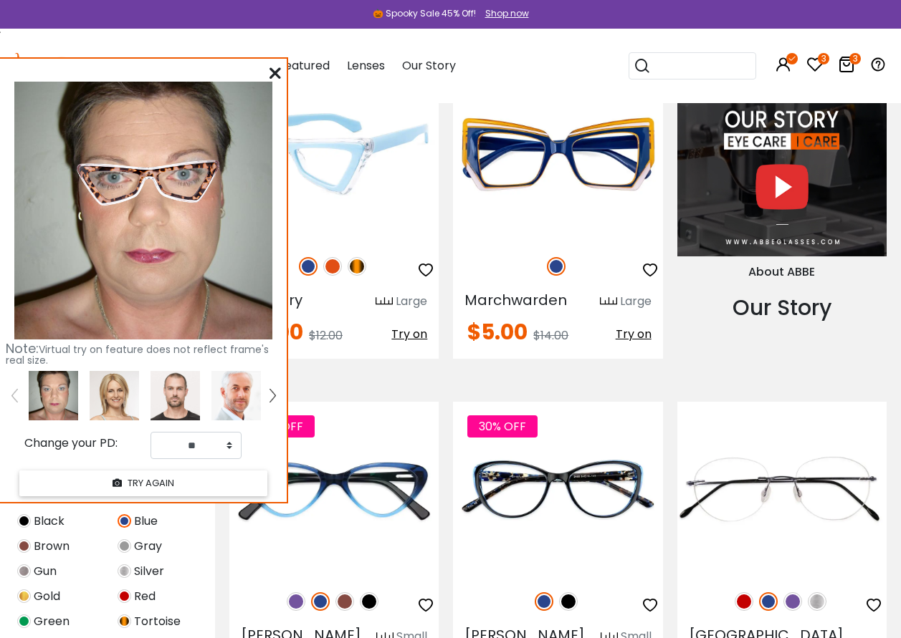
click at [363, 267] on img at bounding box center [357, 266] width 19 height 19
click at [310, 268] on img at bounding box center [308, 266] width 19 height 19
click at [403, 329] on span "Try on" at bounding box center [409, 334] width 36 height 16
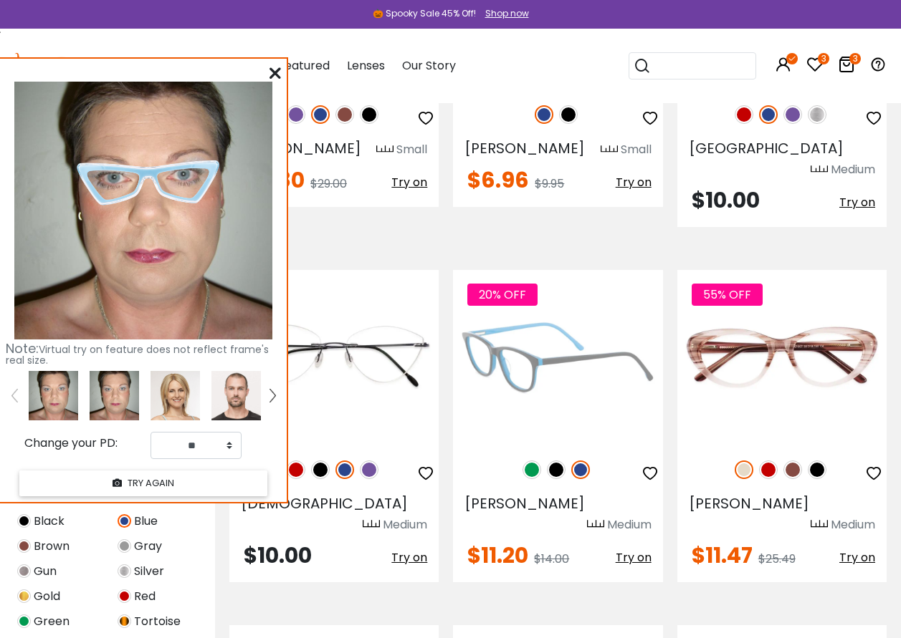
scroll to position [2006, 0]
